Goal: Find specific page/section: Locate a particular part of the current website

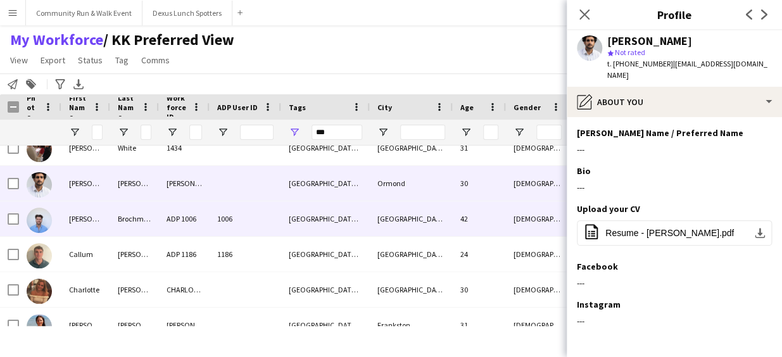
click at [99, 227] on div "[PERSON_NAME]" at bounding box center [85, 218] width 49 height 35
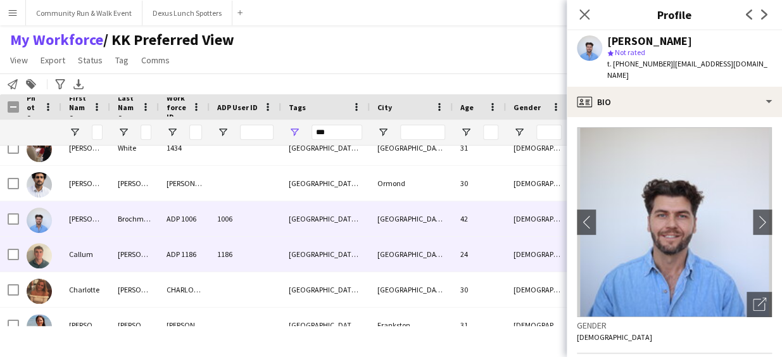
click at [102, 240] on div "Callum" at bounding box center [85, 254] width 49 height 35
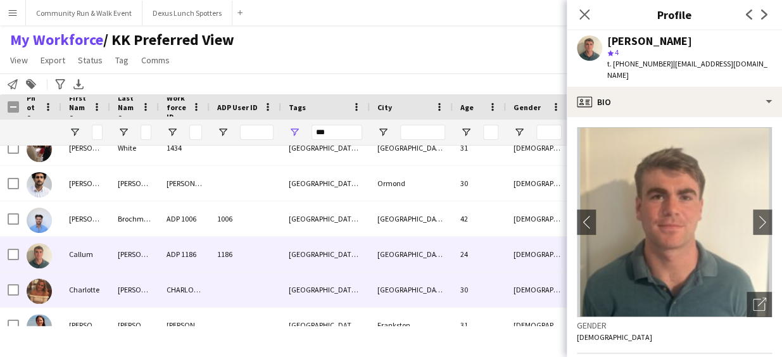
click at [130, 283] on div "[PERSON_NAME]" at bounding box center [134, 289] width 49 height 35
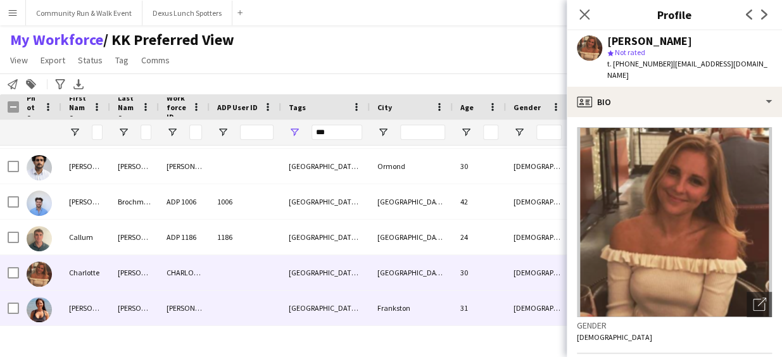
scroll to position [351, 0]
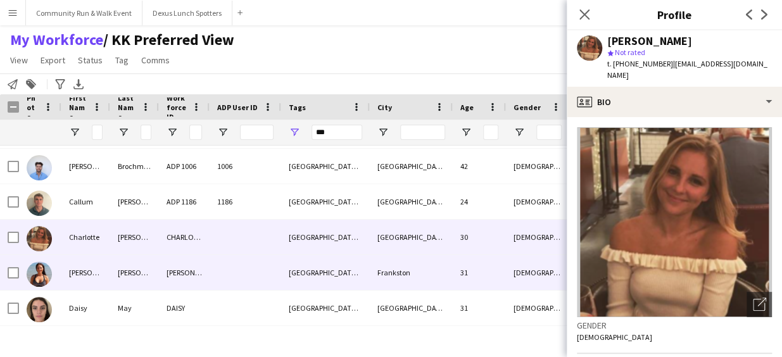
click at [130, 283] on div "[PERSON_NAME]" at bounding box center [134, 272] width 49 height 35
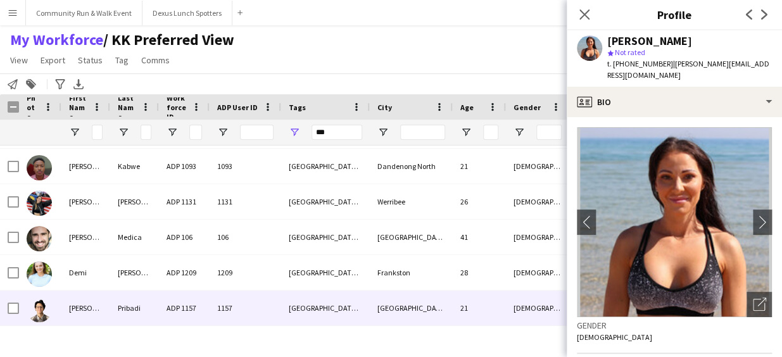
scroll to position [563, 0]
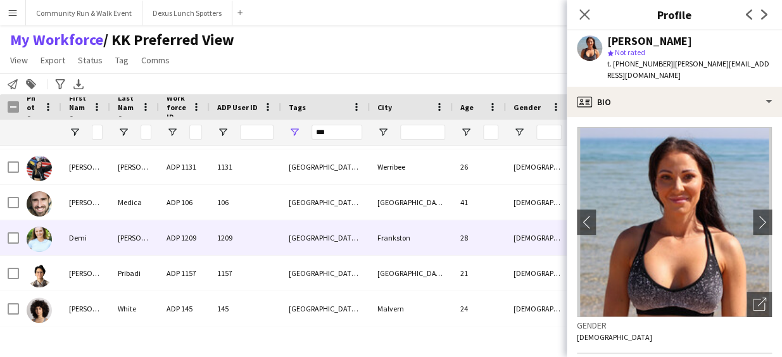
click at [191, 240] on div "ADP 1209" at bounding box center [184, 237] width 51 height 35
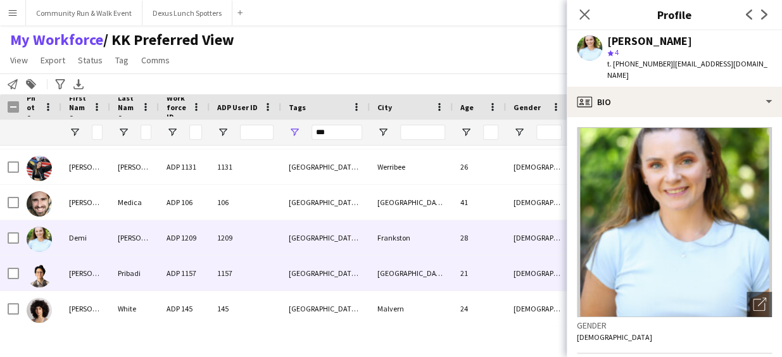
scroll to position [599, 0]
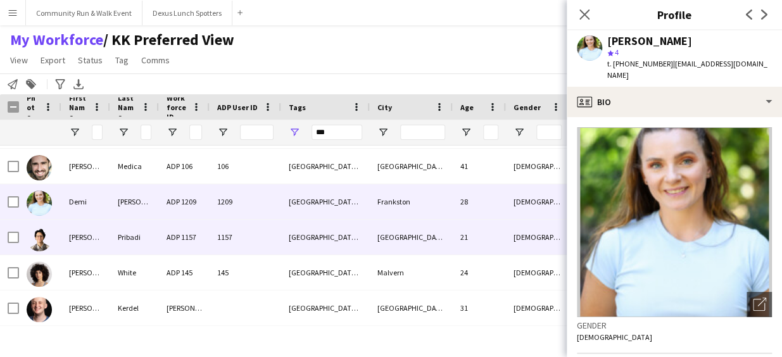
click at [175, 230] on div "ADP 1157" at bounding box center [184, 237] width 51 height 35
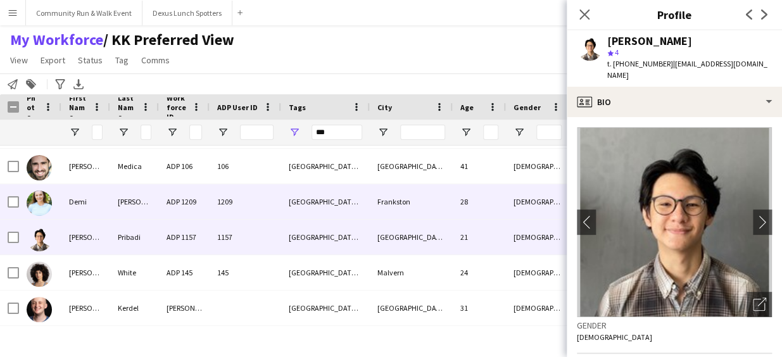
click at [184, 204] on div "ADP 1209" at bounding box center [184, 201] width 51 height 35
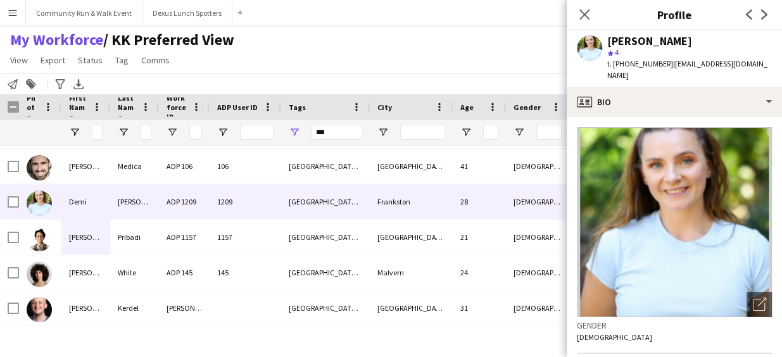
click at [509, 55] on div "My Workforce / KK Preferred View View Views Default view KK Preferred View New …" at bounding box center [391, 51] width 782 height 43
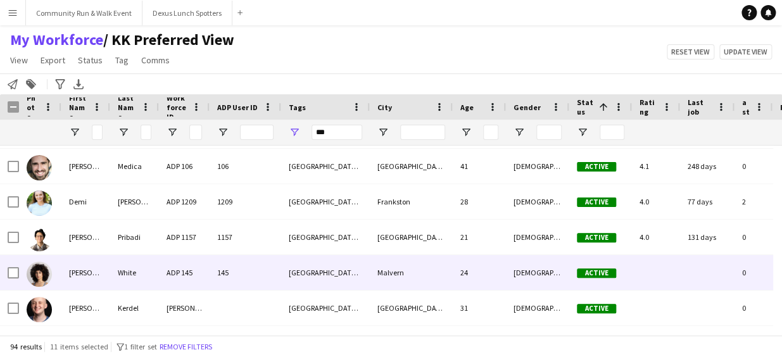
click at [153, 279] on div "White" at bounding box center [134, 272] width 49 height 35
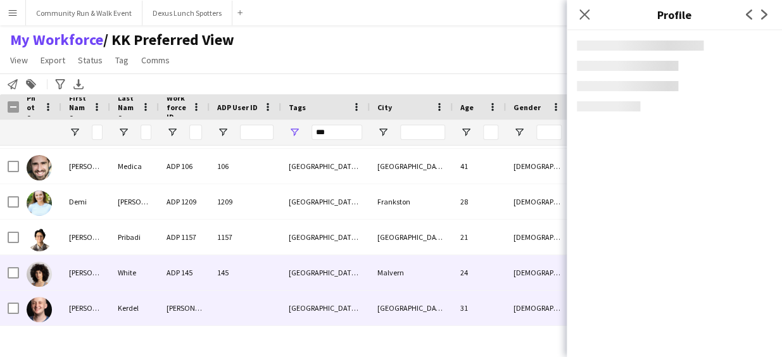
click at [164, 304] on div "[PERSON_NAME]" at bounding box center [184, 307] width 51 height 35
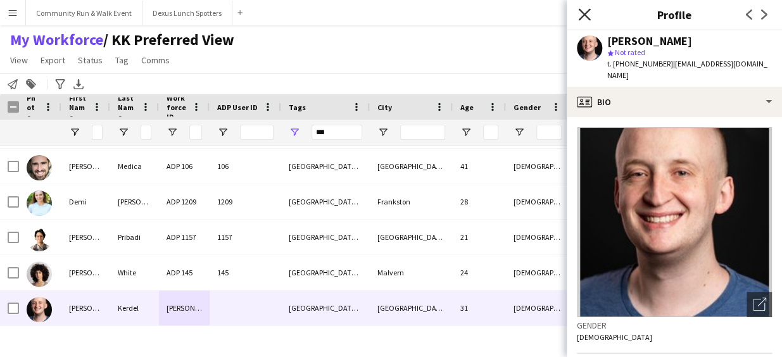
click at [579, 17] on icon "Close pop-in" at bounding box center [584, 14] width 12 height 12
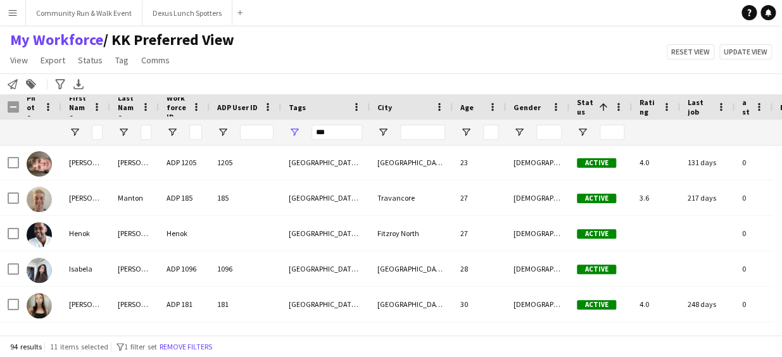
scroll to position [854, 0]
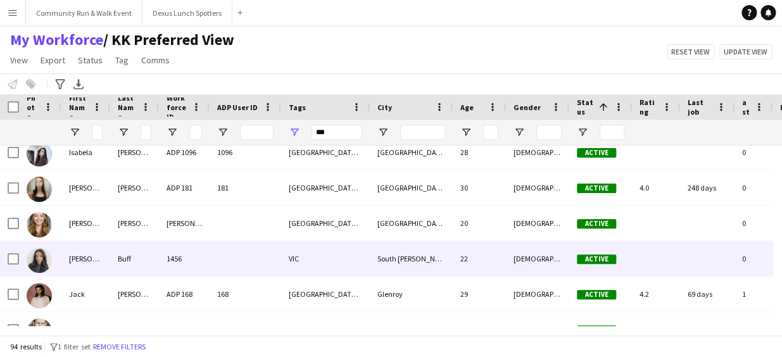
click at [112, 267] on div "Buff" at bounding box center [134, 258] width 49 height 35
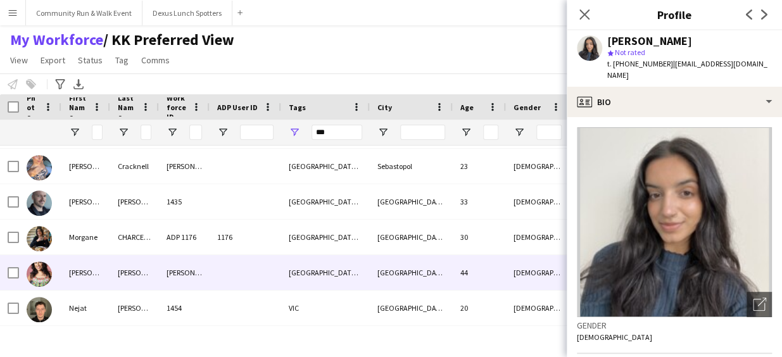
click at [44, 270] on img at bounding box center [39, 273] width 25 height 25
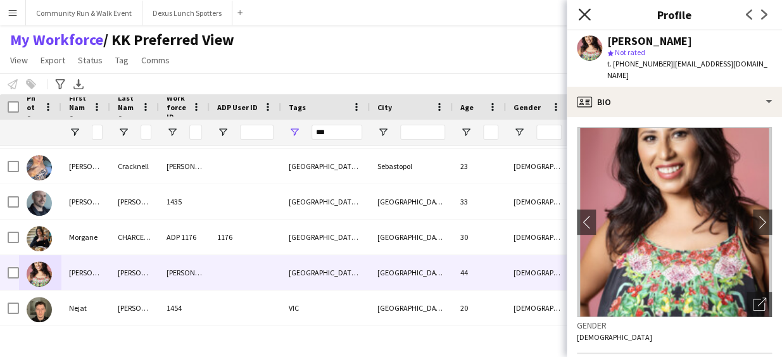
click at [586, 19] on icon "Close pop-in" at bounding box center [584, 14] width 12 height 12
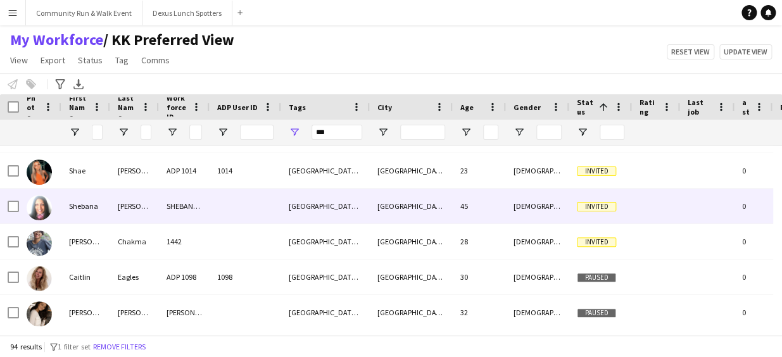
click at [37, 204] on img at bounding box center [39, 207] width 25 height 25
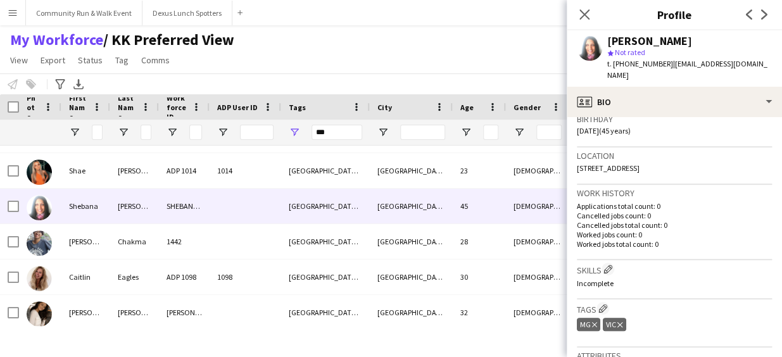
scroll to position [246, 0]
